Goal: Information Seeking & Learning: Learn about a topic

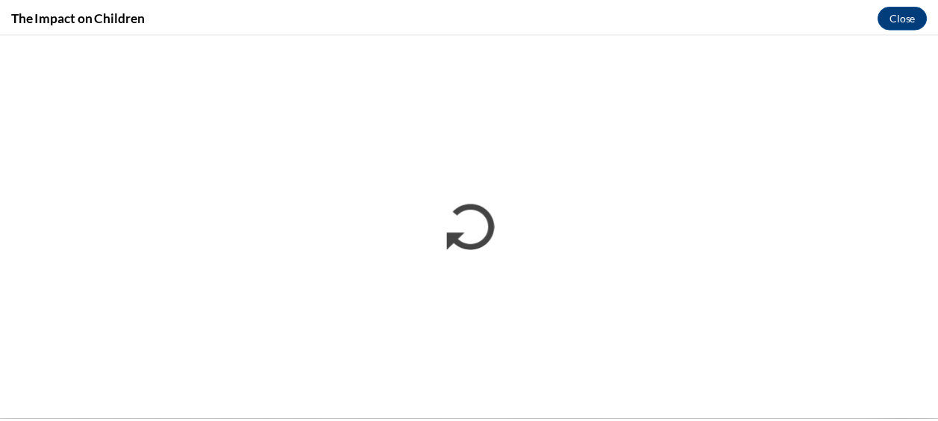
scroll to position [522, 0]
